Goal: Information Seeking & Learning: Find specific fact

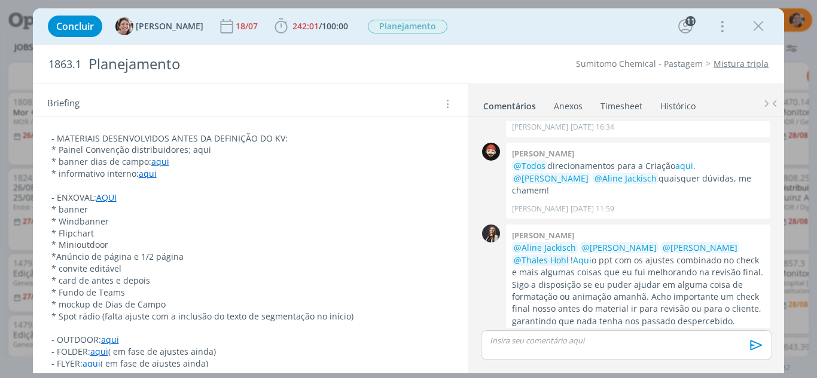
scroll to position [299, 0]
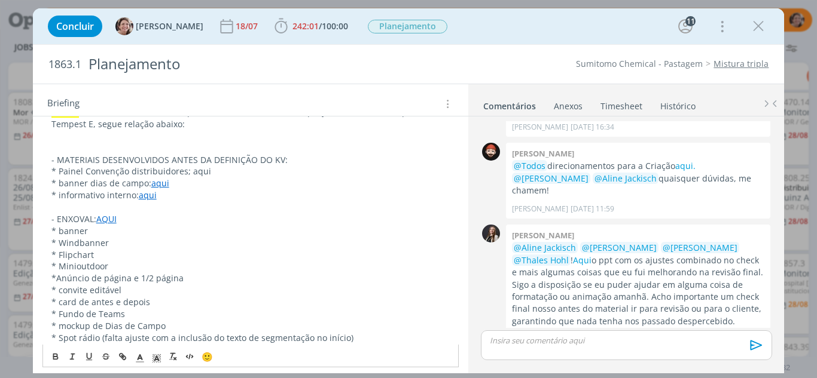
click at [180, 195] on p "* informativo interno: aqui" at bounding box center [250, 196] width 399 height 12
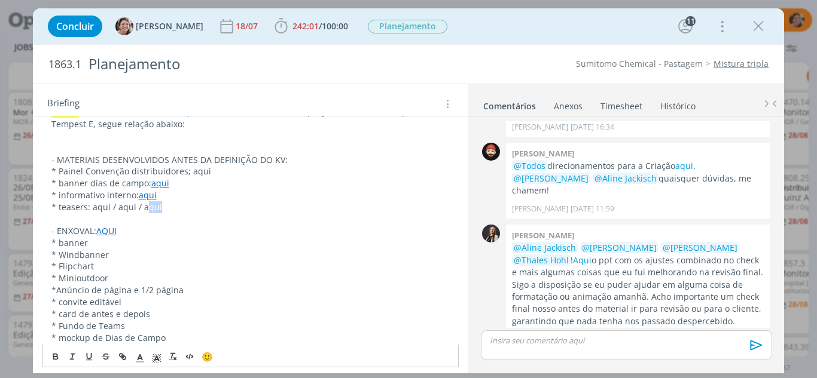
drag, startPoint x: 154, startPoint y: 209, endPoint x: 144, endPoint y: 208, distance: 9.6
click at [144, 209] on p "* teasers: aqui / aqui / aqui" at bounding box center [250, 207] width 399 height 12
click at [120, 355] on icon "dialog" at bounding box center [123, 357] width 10 height 10
type input "qui"
paste input "[URL][DOMAIN_NAME]"
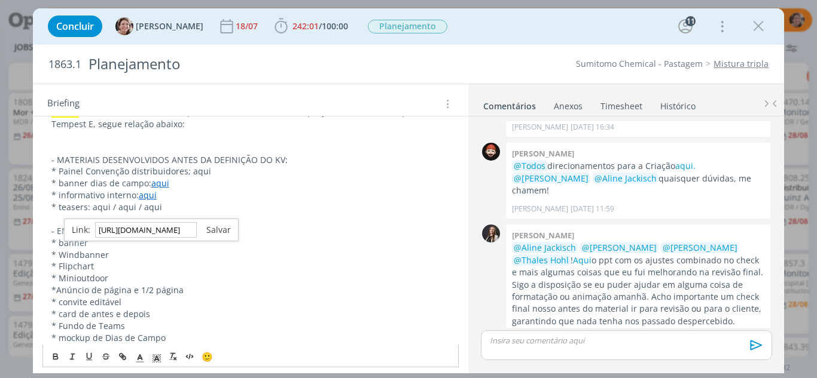
scroll to position [0, 0]
click at [220, 227] on link "dialog" at bounding box center [214, 229] width 34 height 11
drag, startPoint x: 108, startPoint y: 207, endPoint x: 94, endPoint y: 207, distance: 13.2
click at [93, 209] on p "* teasers: aqui / aqui / a qui" at bounding box center [250, 207] width 399 height 12
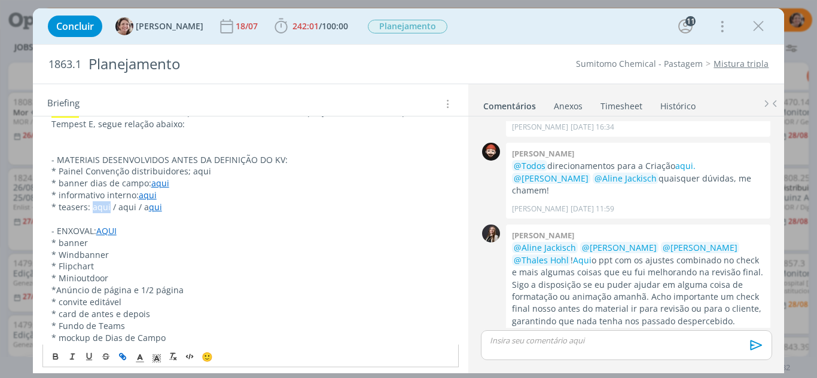
click at [124, 359] on icon "dialog" at bounding box center [123, 357] width 10 height 10
type input "aqui"
paste input "[URL][DOMAIN_NAME]"
click at [204, 233] on link "dialog" at bounding box center [192, 229] width 34 height 11
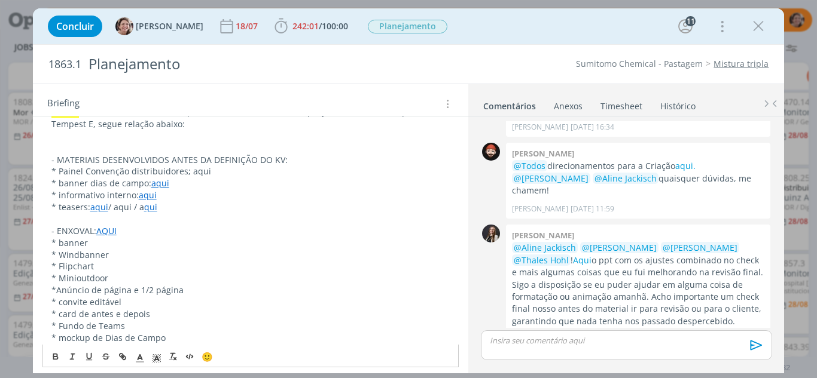
scroll to position [299, 0]
drag, startPoint x: 135, startPoint y: 206, endPoint x: 124, endPoint y: 203, distance: 11.3
click at [119, 207] on p "* teasers: aqui / aqui / a qui" at bounding box center [250, 207] width 399 height 12
click at [124, 358] on icon "dialog" at bounding box center [123, 357] width 10 height 10
type input "qui"
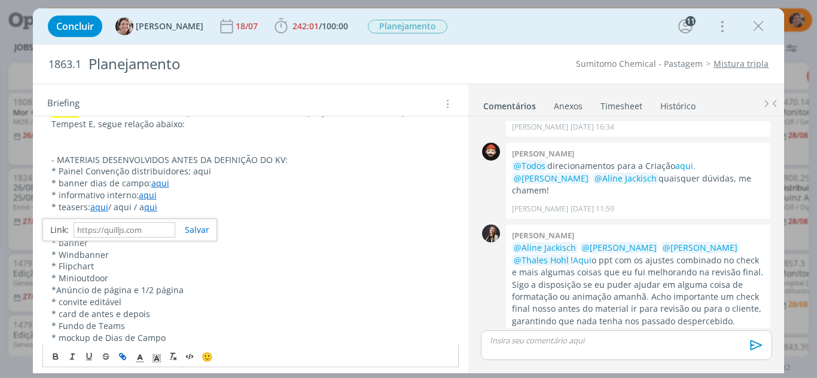
paste input "[URL][DOMAIN_NAME]"
type input "[URL][DOMAIN_NAME]"
click at [191, 231] on link "dialog" at bounding box center [192, 229] width 34 height 11
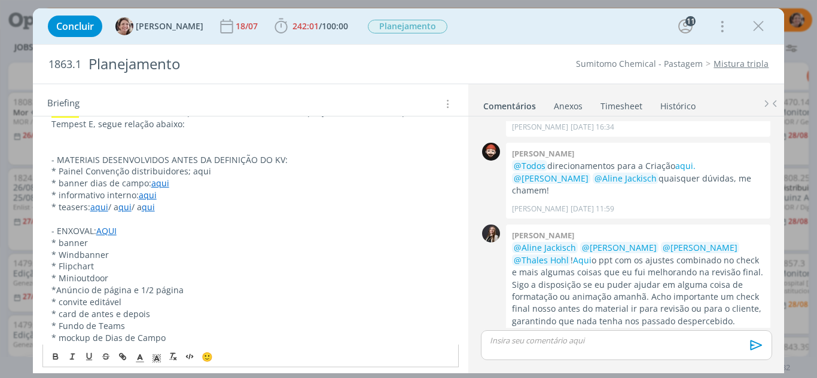
click at [193, 217] on p "dialog" at bounding box center [250, 219] width 399 height 12
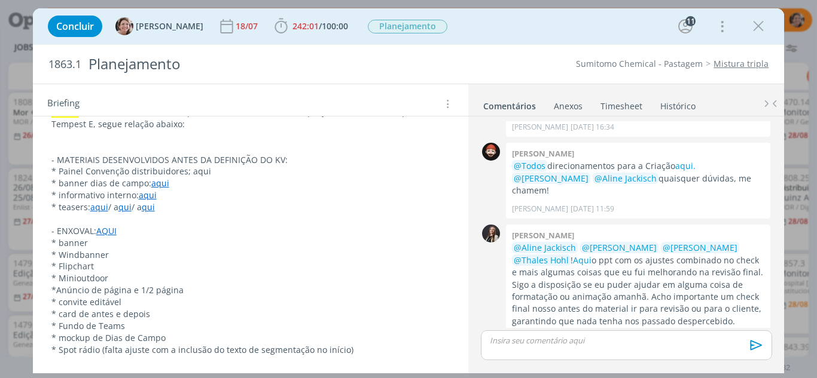
click at [808, 5] on div "Concluir [PERSON_NAME] 18/07 242:01 / 100:00 Iniciar Apontar Data * [DATE] Hora…" at bounding box center [408, 189] width 817 height 378
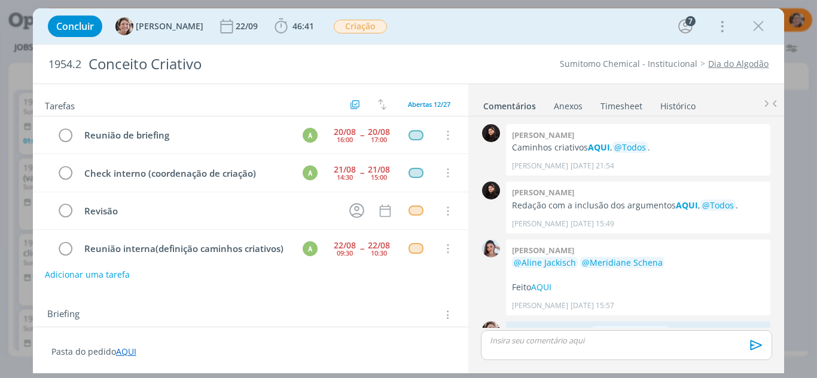
scroll to position [256, 0]
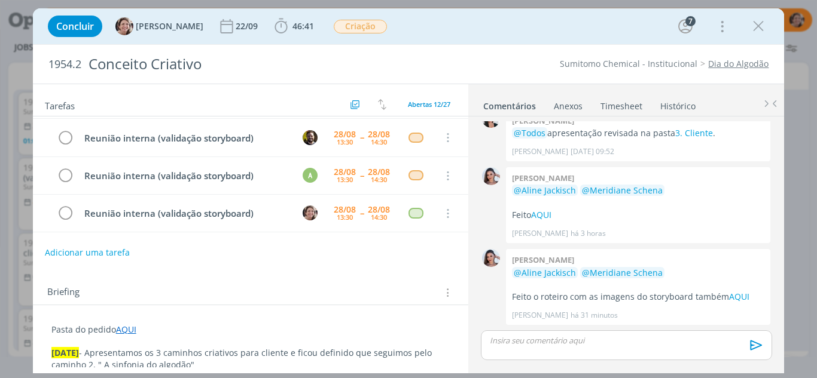
drag, startPoint x: 760, startPoint y: 23, endPoint x: 538, endPoint y: 85, distance: 230.4
click at [761, 24] on icon "dialog" at bounding box center [758, 26] width 18 height 18
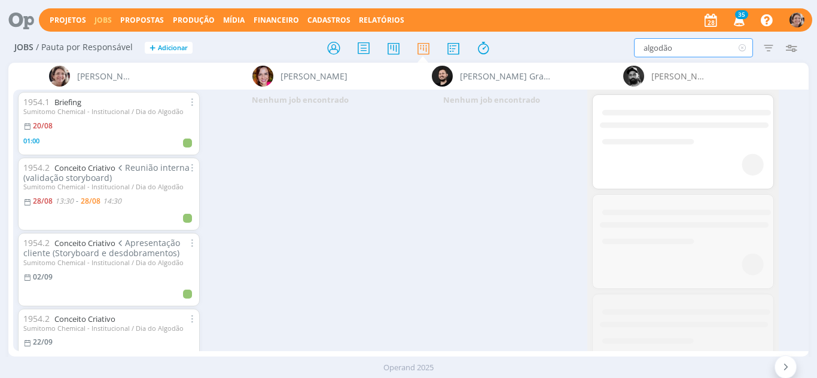
drag, startPoint x: 657, startPoint y: 54, endPoint x: 630, endPoint y: 58, distance: 27.1
click at [630, 58] on div "Jobs / Pauta por Responsável + Adicionar algodão Filtrar Filtrar Limpar algodão…" at bounding box center [408, 48] width 801 height 30
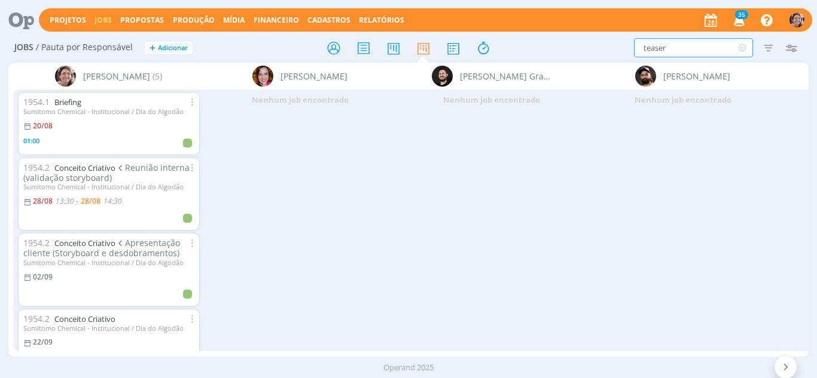
type input "teaser"
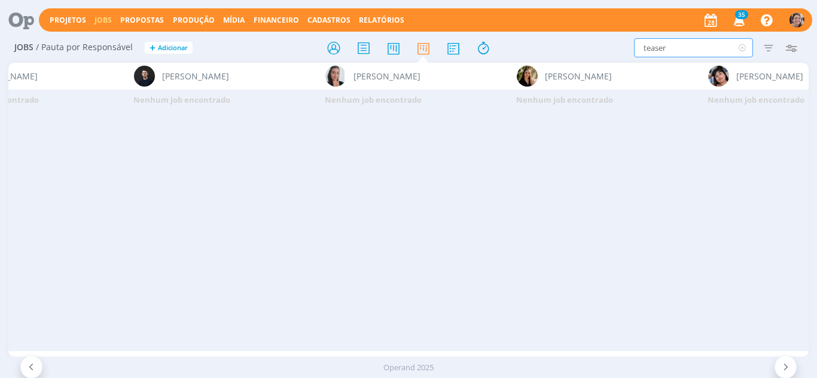
scroll to position [0, 686]
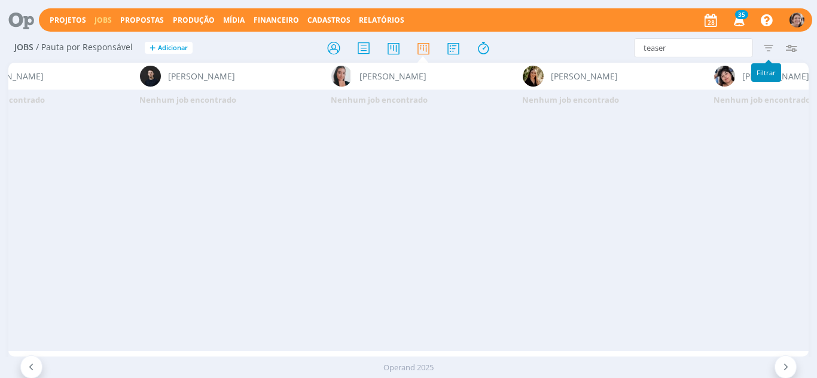
click at [771, 48] on icon "button" at bounding box center [769, 48] width 22 height 22
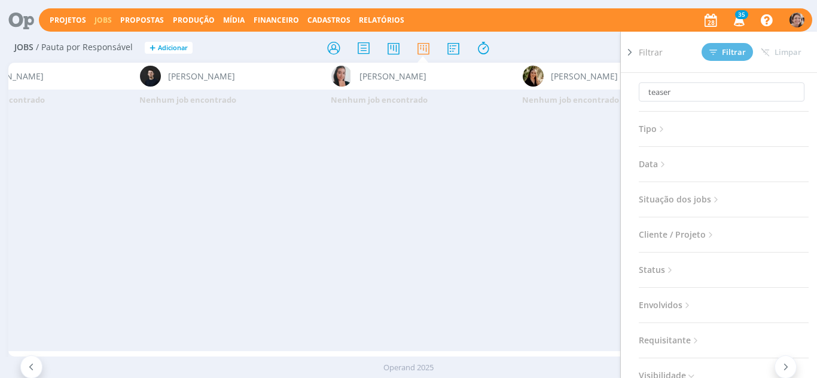
click at [714, 199] on icon at bounding box center [716, 200] width 10 height 10
click at [713, 230] on span at bounding box center [716, 232] width 24 height 12
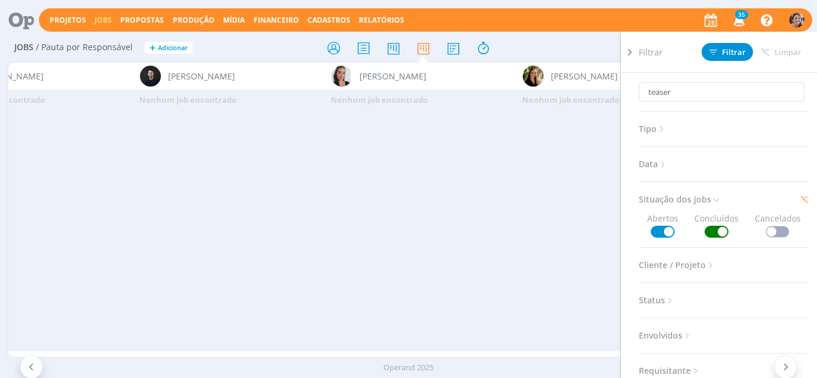
click at [595, 227] on div "Nenhum job encontrado" at bounding box center [570, 220] width 191 height 261
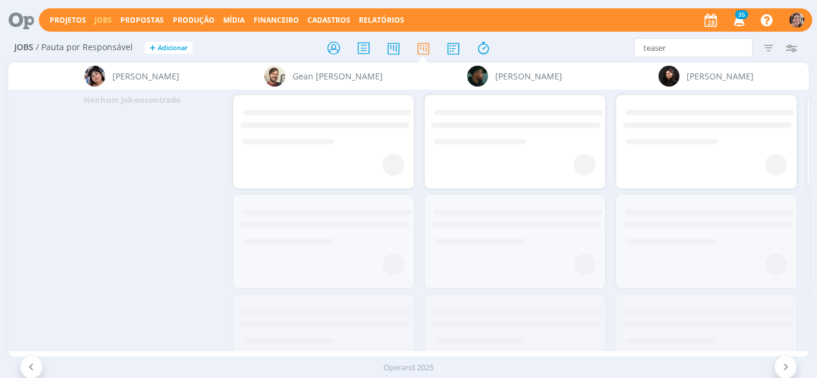
scroll to position [0, 1319]
click at [769, 47] on icon "button" at bounding box center [769, 48] width 22 height 22
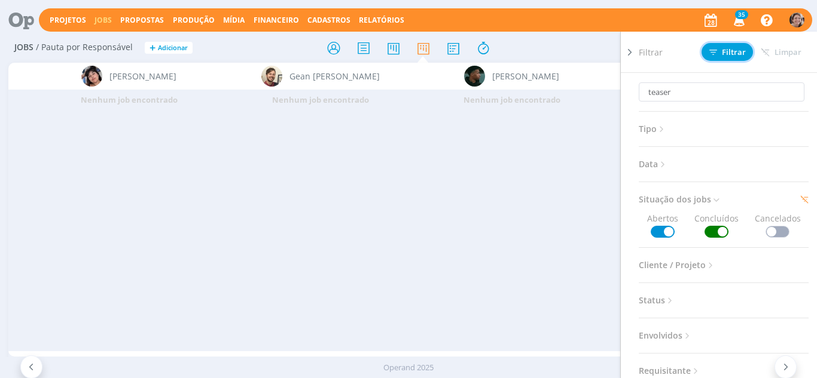
click at [738, 46] on button "Filtrar" at bounding box center [726, 52] width 51 height 18
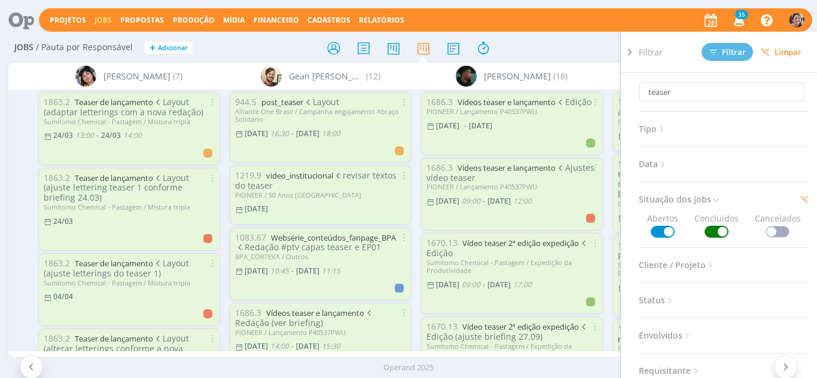
click at [628, 55] on icon at bounding box center [630, 52] width 12 height 13
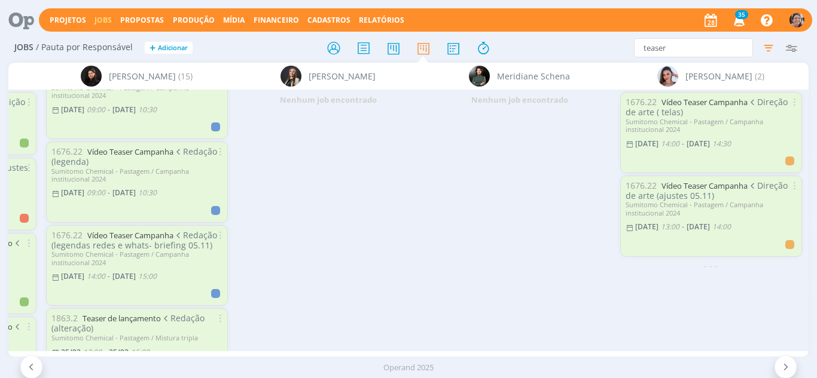
scroll to position [717, 0]
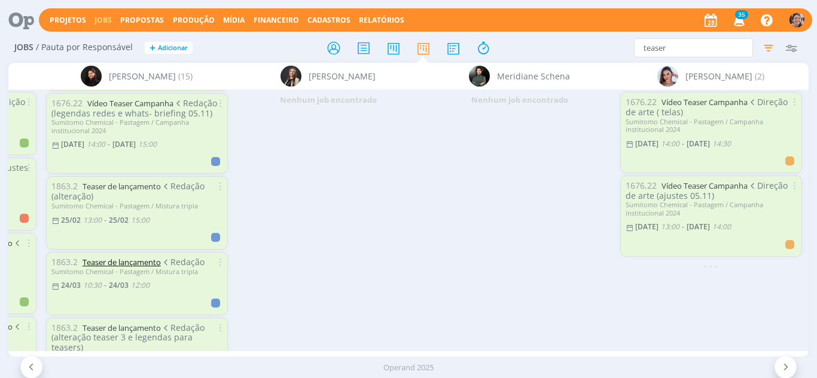
click at [150, 268] on link "Teaser de lançamento" at bounding box center [122, 262] width 78 height 11
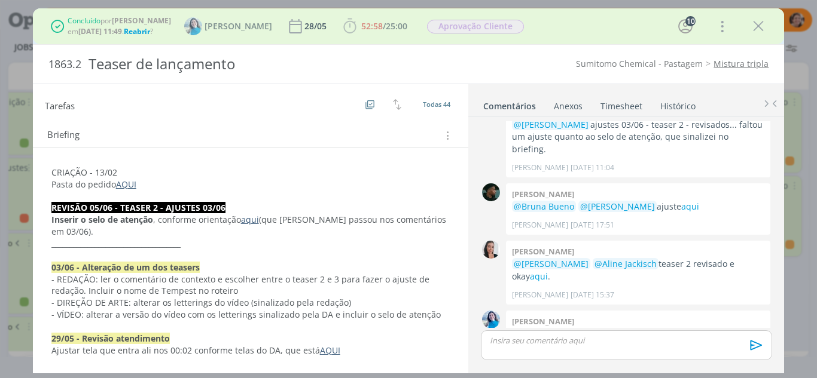
scroll to position [120, 0]
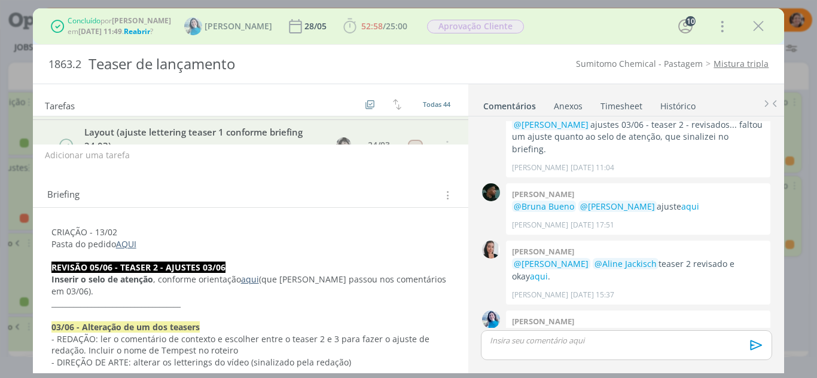
click at [129, 242] on link "AQUI" at bounding box center [126, 244] width 20 height 11
